Goal: Transaction & Acquisition: Register for event/course

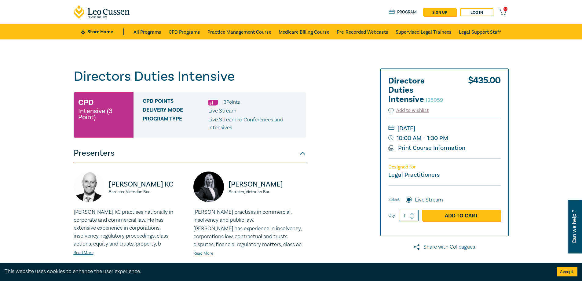
click at [413, 213] on icon at bounding box center [412, 214] width 4 height 3
click at [412, 213] on icon at bounding box center [411, 214] width 3 height 2
type input "5"
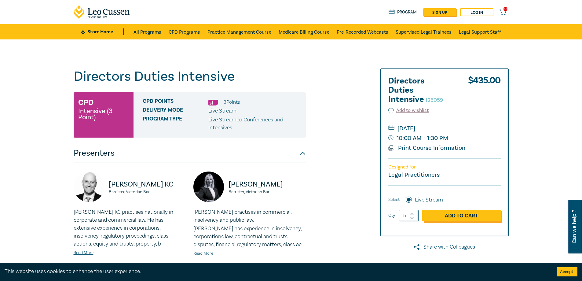
click at [433, 219] on link "Add to Cart" at bounding box center [461, 215] width 78 height 12
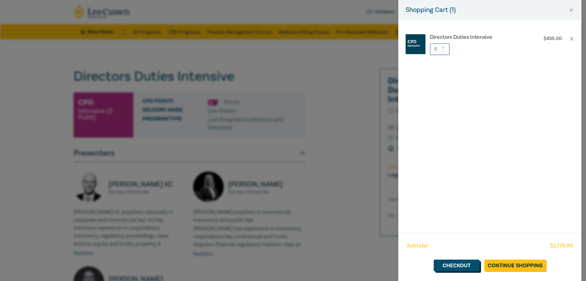
click at [471, 265] on link "Checkout" at bounding box center [457, 265] width 46 height 12
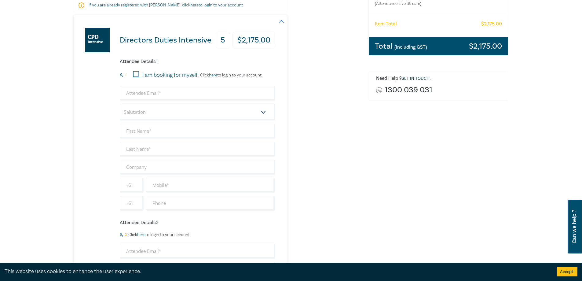
scroll to position [61, 0]
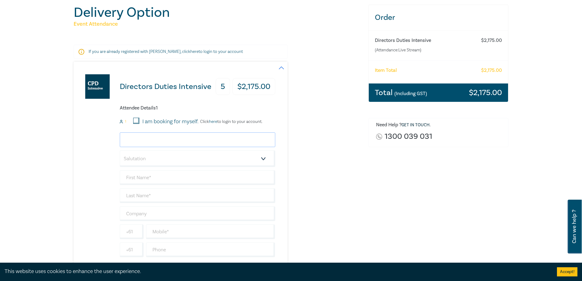
click at [140, 147] on input "email" at bounding box center [197, 139] width 155 height 15
type input "accountspayable@maddenslawyers.com.au"
select select "Mrs."
type input "[PERSON_NAME]"
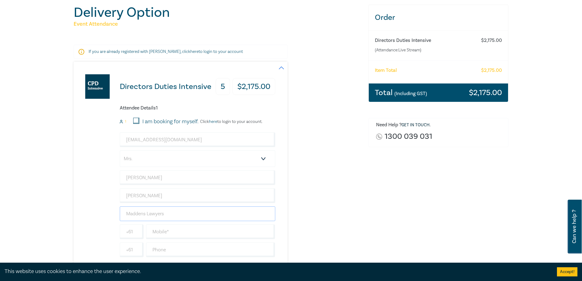
type input "Maddens Lawyers"
type input "0490158548"
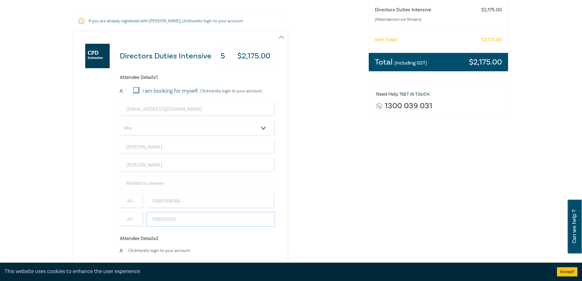
scroll to position [183, 0]
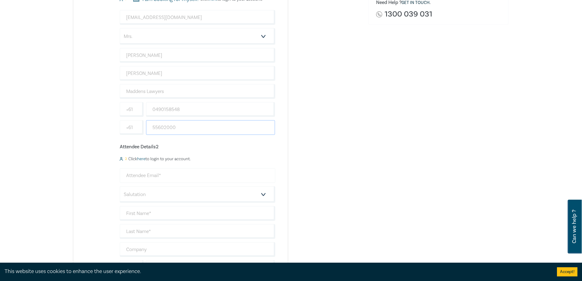
type input "55602000"
click at [144, 175] on input "email" at bounding box center [197, 175] width 155 height 15
type input "accountspayable@maddenslawyers.com.au"
select select "Ms."
type input "Tatiana"
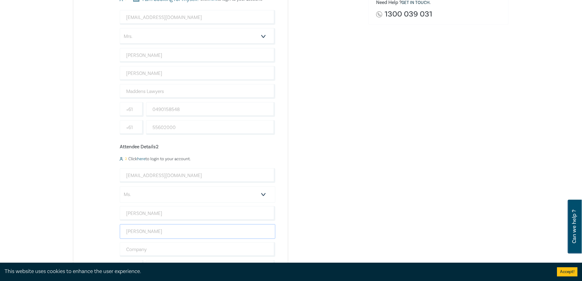
type input "Haas"
type input "Maddens Lawyers"
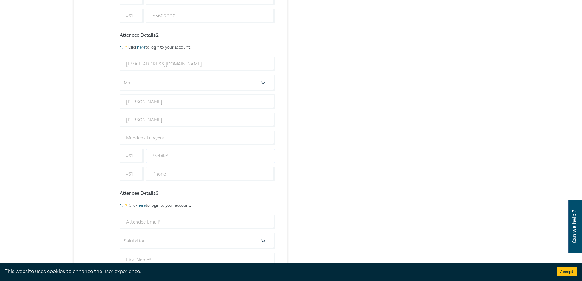
scroll to position [305, 0]
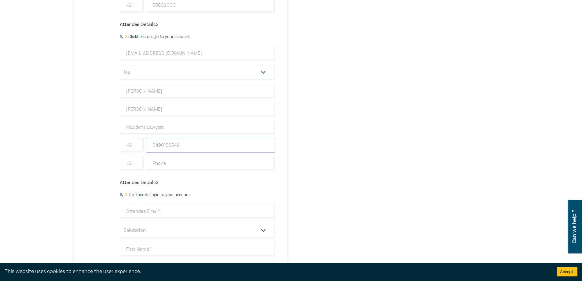
type input "0490158548"
type input "55602000"
type input "Ms"
select select "Prof."
drag, startPoint x: 146, startPoint y: 211, endPoint x: 104, endPoint y: 210, distance: 42.1
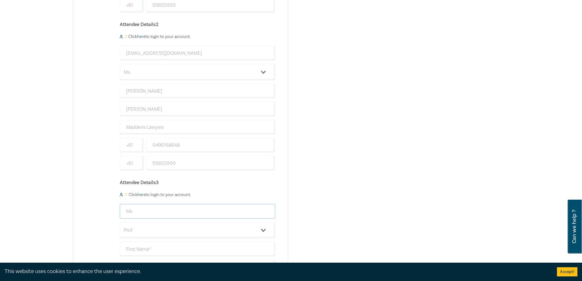
click at [104, 210] on div "Directors Duties Intensive 5 $ 2,175.00 Attendee Details 1 1 I am booking for m…" at bounding box center [175, 237] width 202 height 841
type input "A"
type input "accountspayable@maddenslawyers.com.au"
select select "Ms."
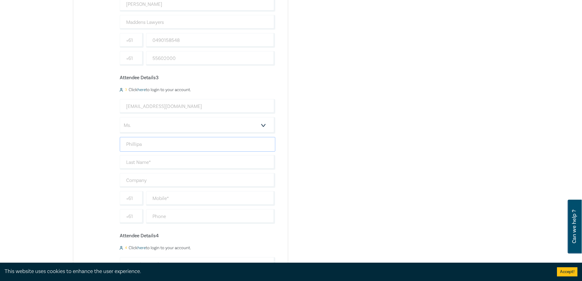
scroll to position [458, 0]
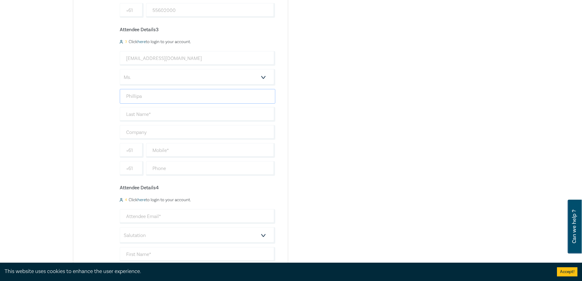
type input "Phillipa"
type input "Callan"
type input "Maddens Lawyers"
type input "0490158548"
type input "55602000"
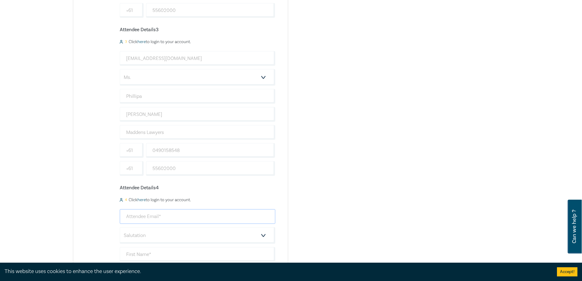
scroll to position [550, 0]
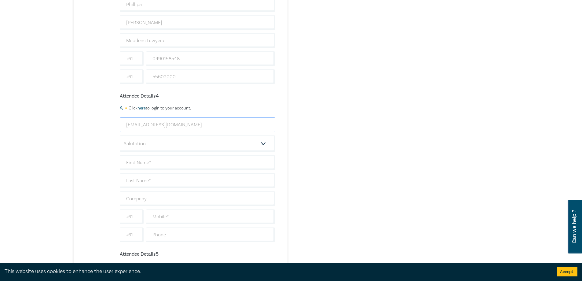
type input "accountspayable@maddenslawyers.com.au"
select select "Mr."
click at [131, 166] on input "text" at bounding box center [197, 162] width 155 height 15
type input "Harry"
type input "Hall"
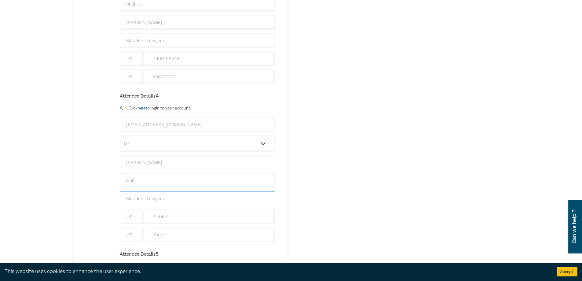
type input "Maddens Lawyers"
type input "0490158548"
type input "55602000"
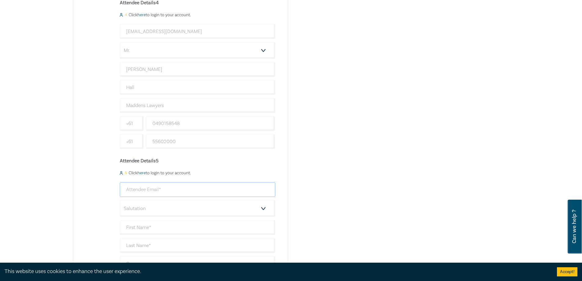
scroll to position [646, 0]
type input "m"
type input "M"
type input "C"
type input "accountspayable@maddenslawyers.com.au"
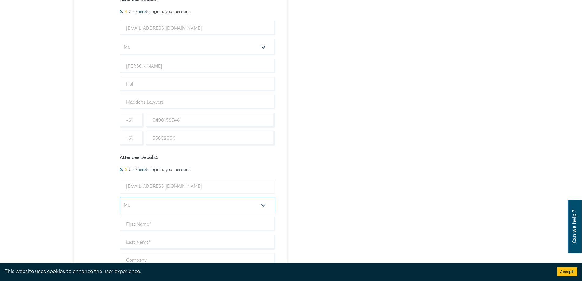
select select "Ms."
type input "Cayla"
type input "Bamford"
type input "Maddens Lawyers"
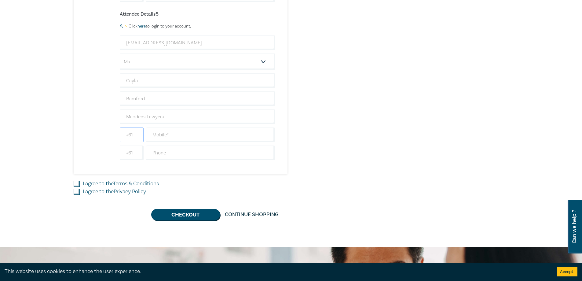
scroll to position [799, 0]
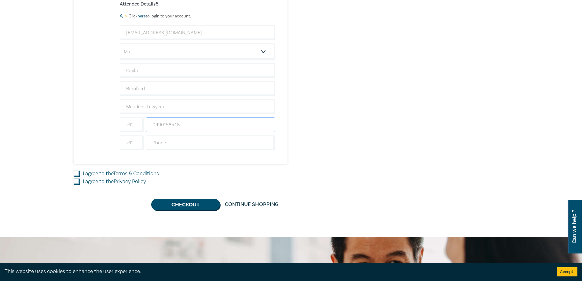
type input "0490158548"
type input "55602000"
click at [74, 175] on input "I agree to the Terms & Conditions" at bounding box center [77, 173] width 6 height 6
checkbox input "true"
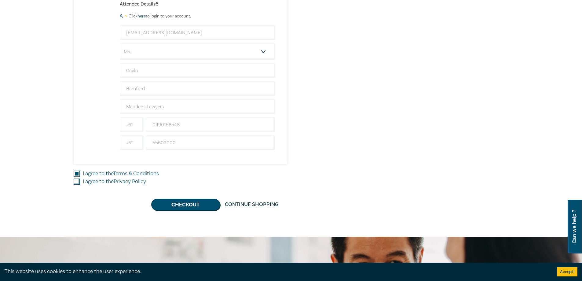
click at [76, 182] on input "I agree to the Privacy Policy" at bounding box center [77, 181] width 6 height 6
checkbox input "true"
click at [186, 209] on button "Checkout" at bounding box center [185, 204] width 69 height 12
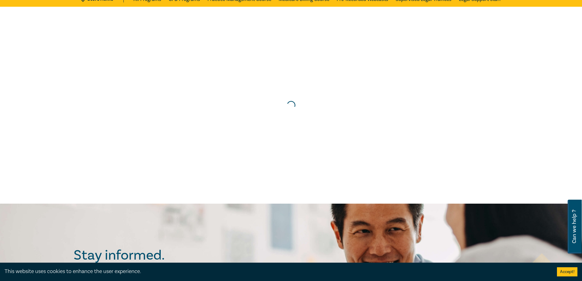
scroll to position [0, 0]
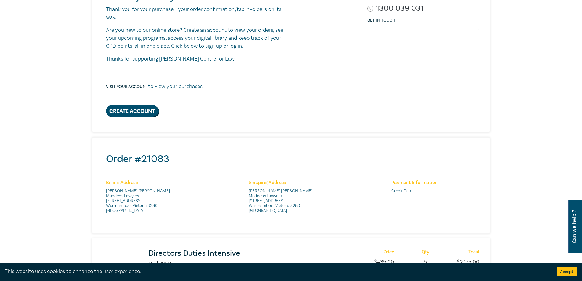
scroll to position [214, 0]
